Goal: Task Accomplishment & Management: Manage account settings

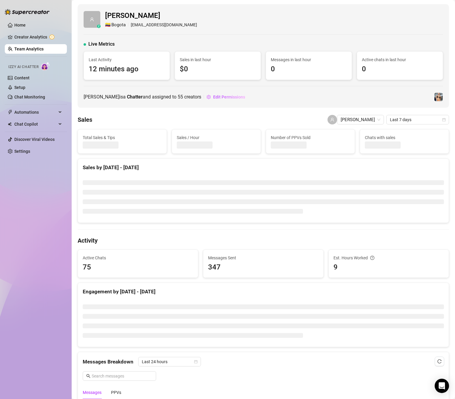
click at [30, 50] on link "Team Analytics" at bounding box center [28, 49] width 29 height 5
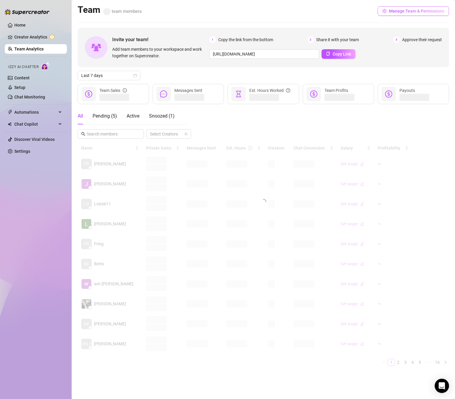
click at [404, 12] on span "Manage Team & Permissions" at bounding box center [416, 11] width 55 height 5
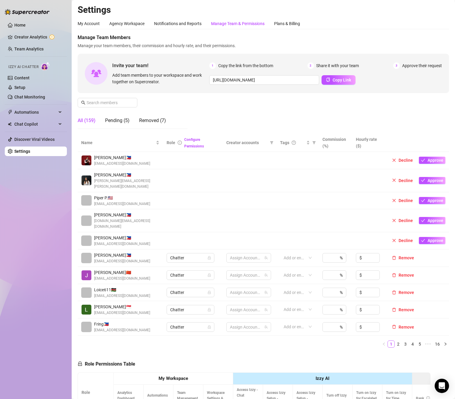
click at [232, 23] on div "Manage Team & Permissions" at bounding box center [237, 23] width 53 height 7
click at [112, 103] on input "text" at bounding box center [107, 102] width 42 height 7
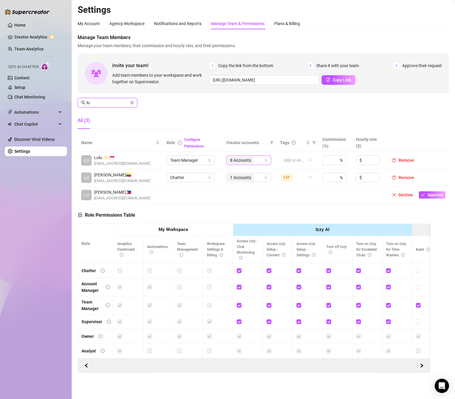
click at [254, 160] on div "8 Accounts" at bounding box center [245, 160] width 36 height 8
type input "lu"
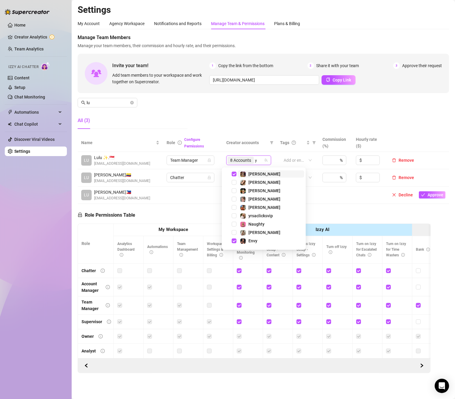
type input "yr"
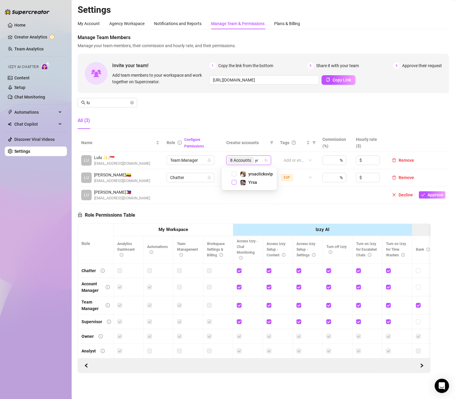
click at [234, 181] on span "Select tree node" at bounding box center [233, 182] width 5 height 5
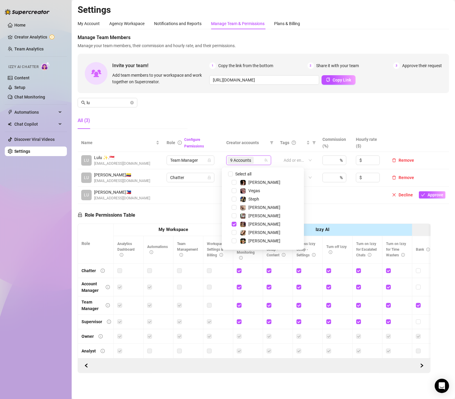
click at [231, 172] on input "Select all" at bounding box center [230, 173] width 5 height 5
checkbox input "true"
click at [258, 118] on div "Manage Team Members Manage your team members, their commission and hourly rate,…" at bounding box center [263, 84] width 371 height 100
